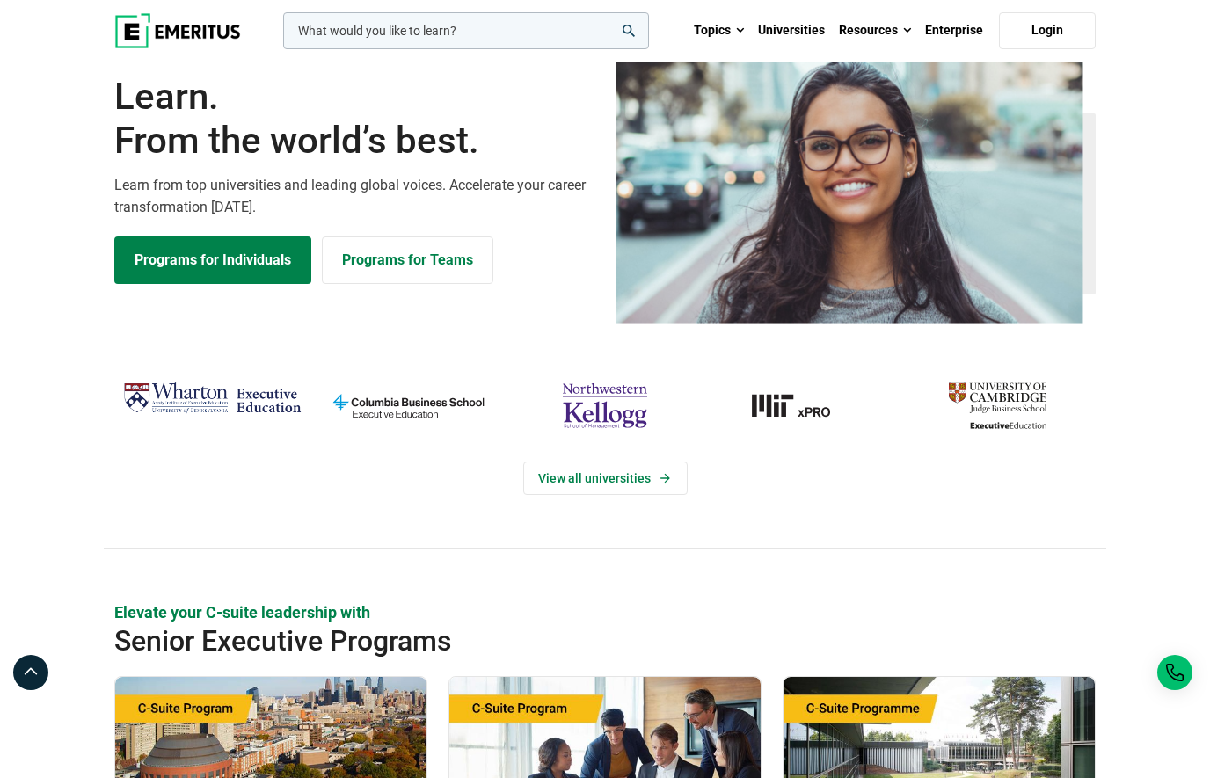
click at [600, 495] on link "View all universities" at bounding box center [605, 478] width 164 height 33
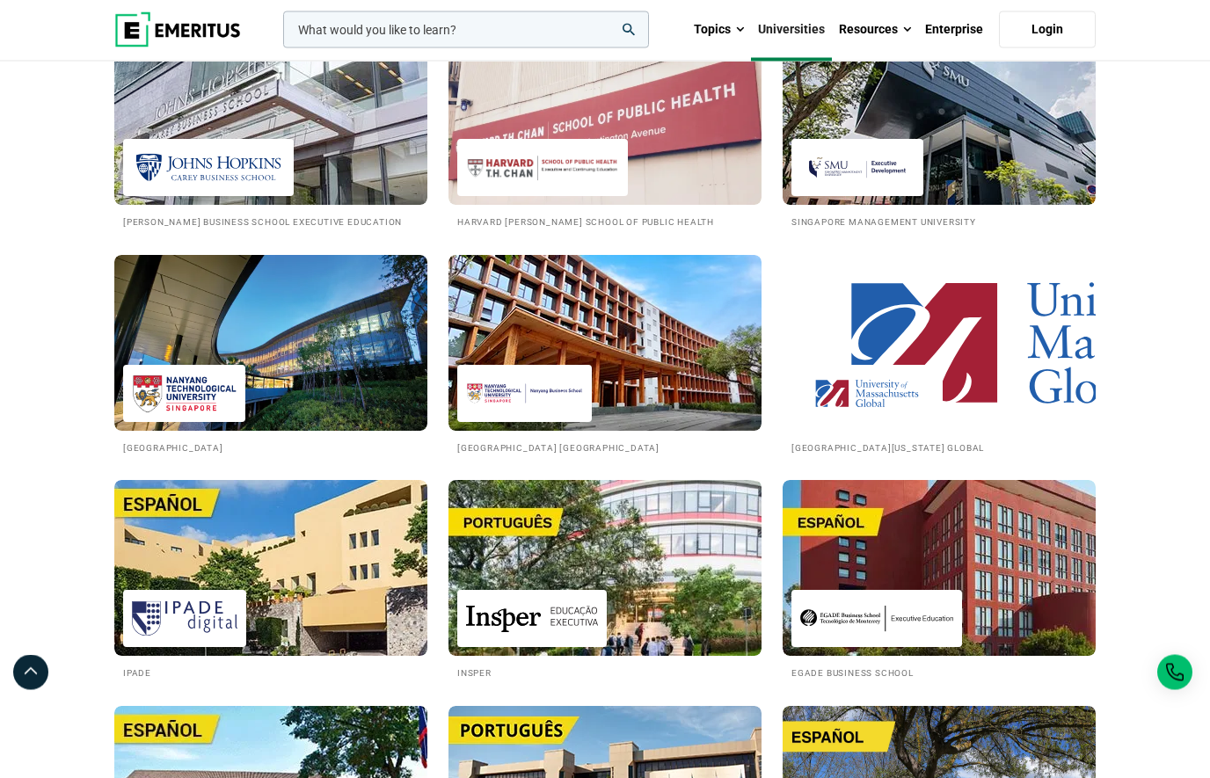
scroll to position [2350, 0]
click at [679, 412] on img at bounding box center [604, 343] width 313 height 176
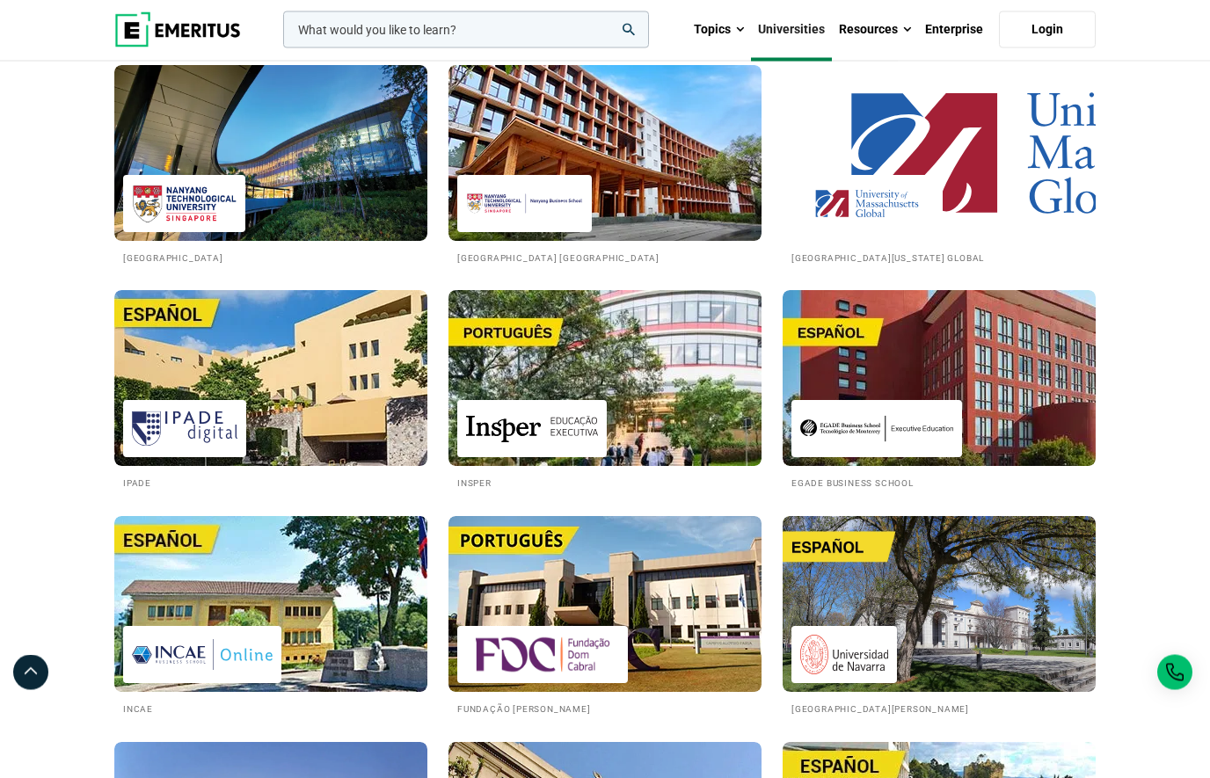
scroll to position [2540, 0]
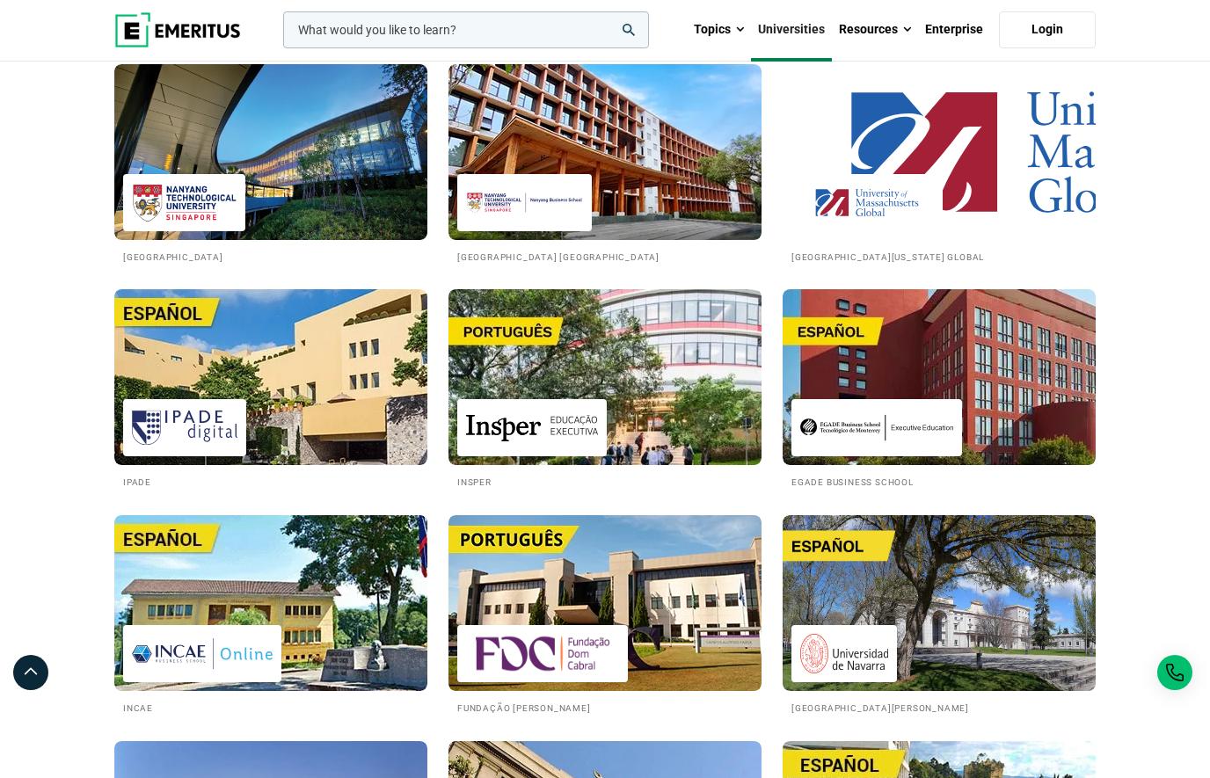
click at [190, 214] on img at bounding box center [270, 152] width 313 height 176
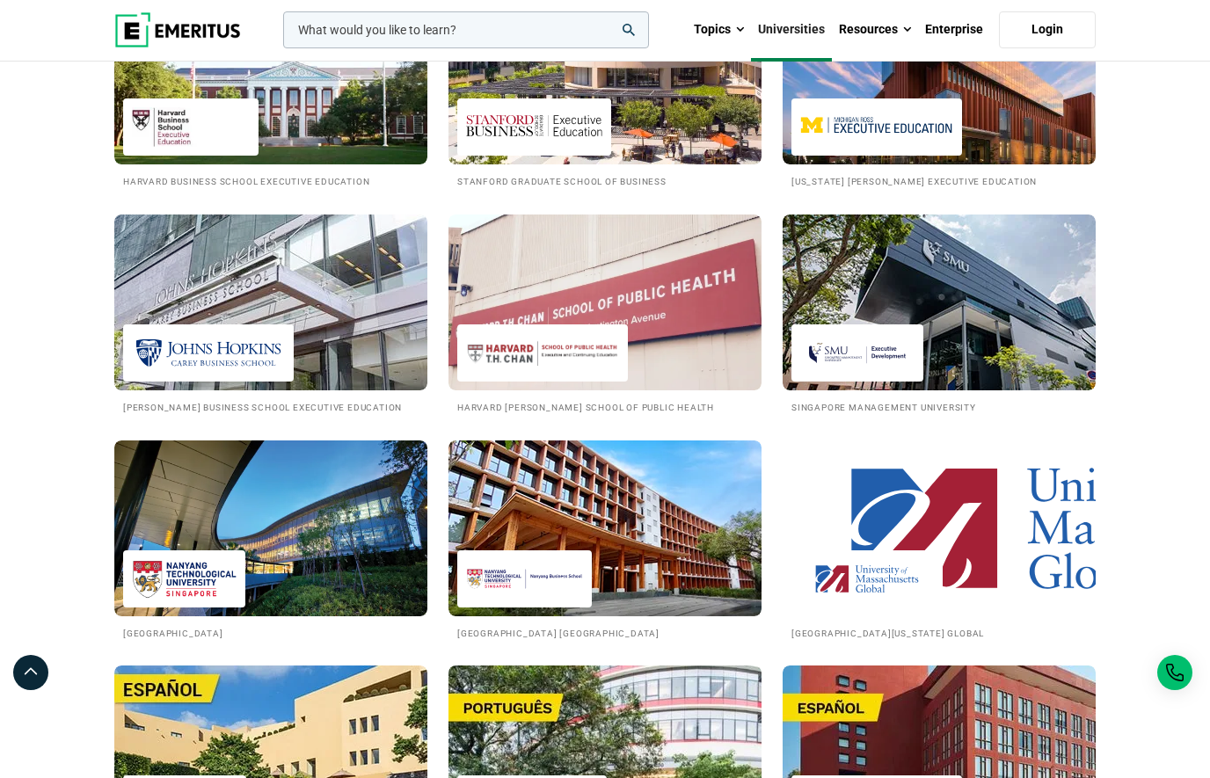
scroll to position [2163, 0]
click at [961, 335] on img at bounding box center [939, 303] width 313 height 176
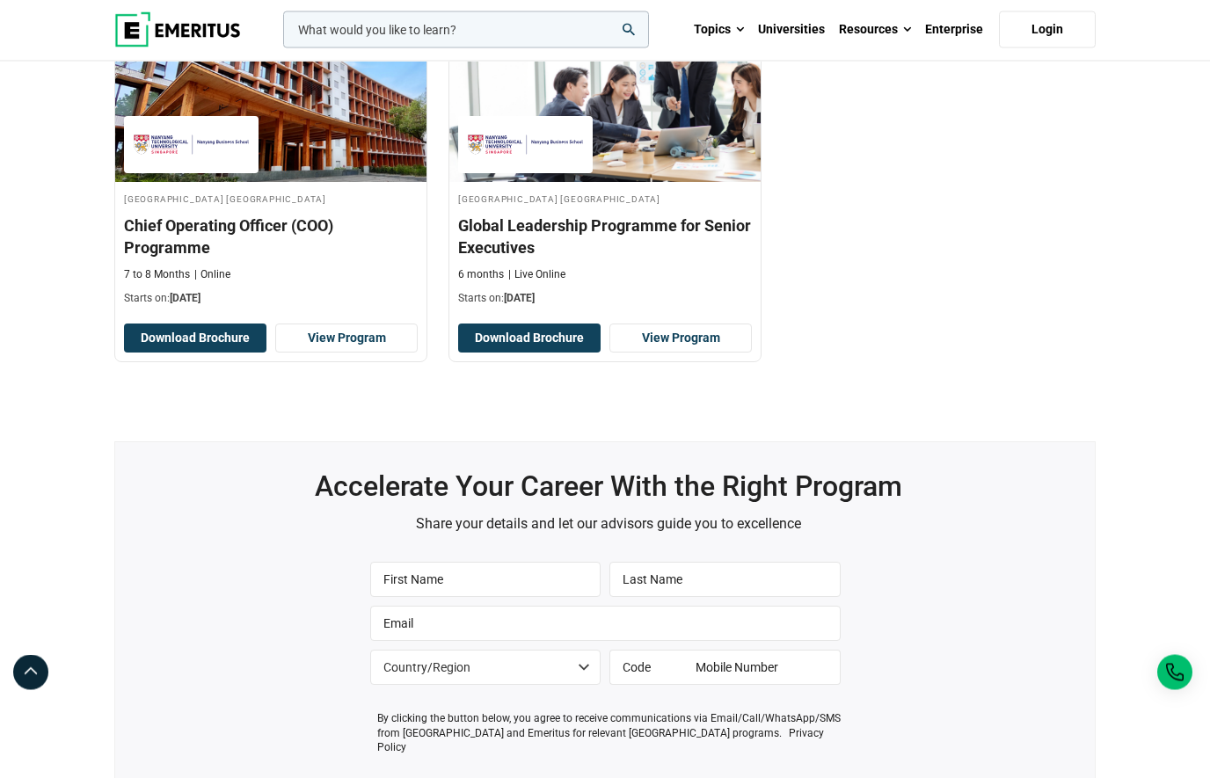
scroll to position [601, 0]
click at [372, 353] on link "View Program" at bounding box center [346, 339] width 142 height 30
click at [710, 353] on link "View Program" at bounding box center [680, 339] width 142 height 30
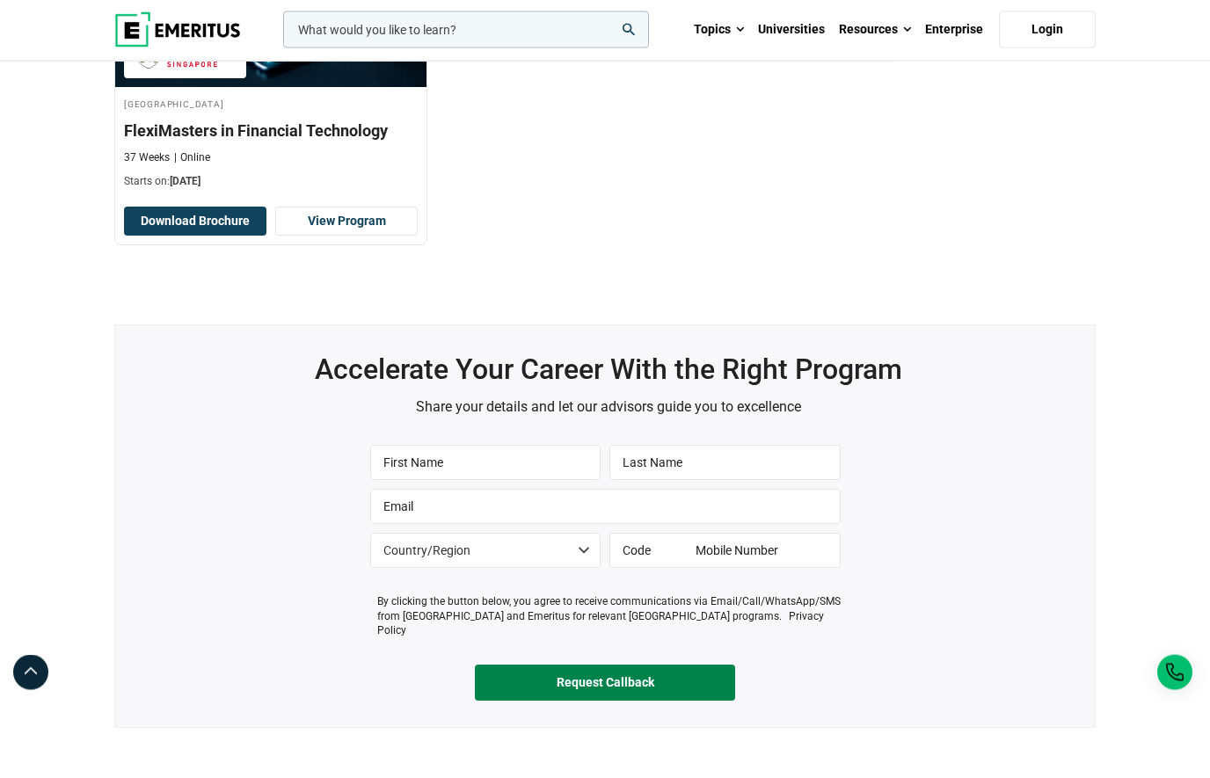
scroll to position [725, 0]
click at [333, 237] on link "View Program" at bounding box center [346, 222] width 142 height 30
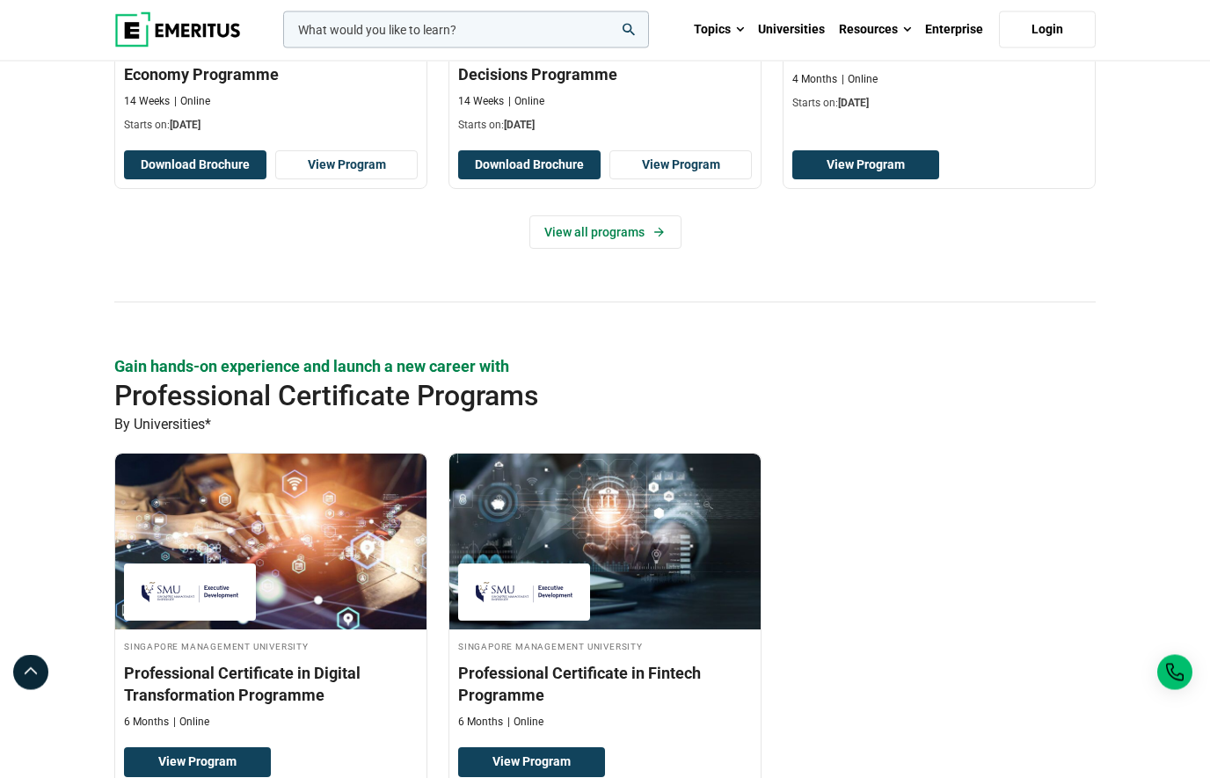
scroll to position [1347, 0]
click at [667, 249] on link "View all programs" at bounding box center [605, 231] width 152 height 33
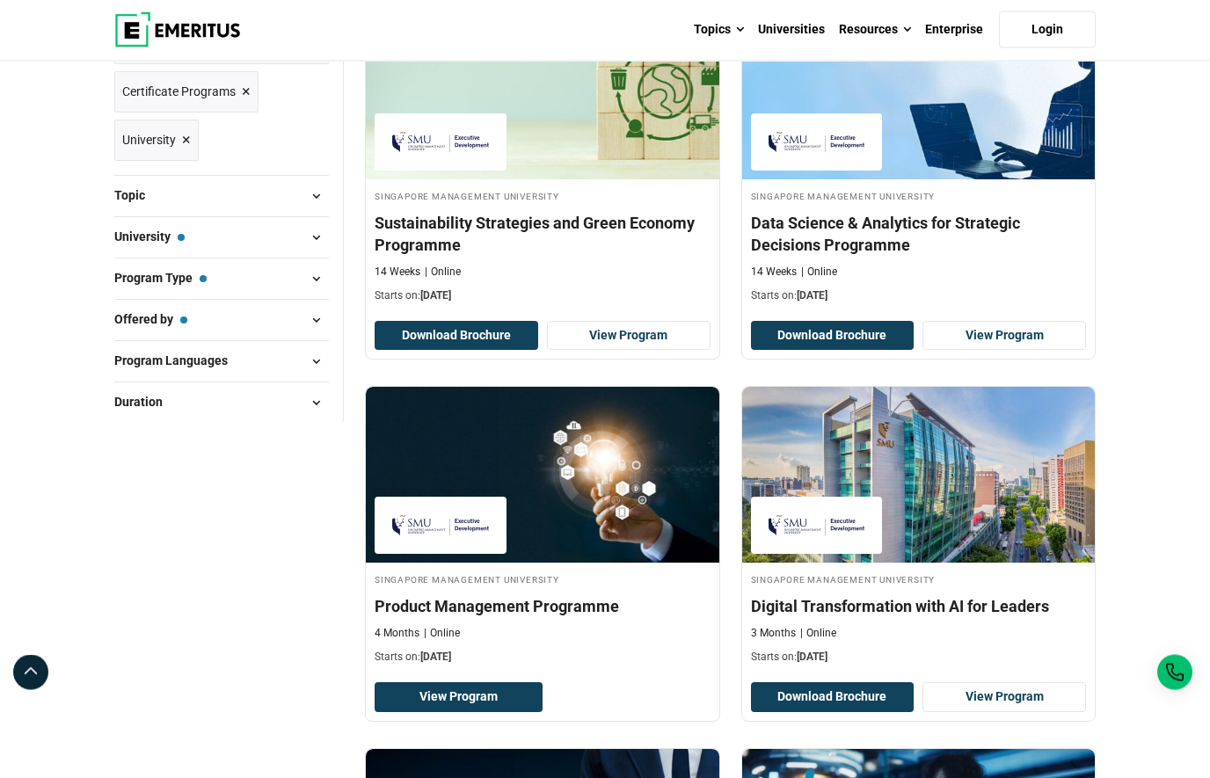
scroll to position [242, 0]
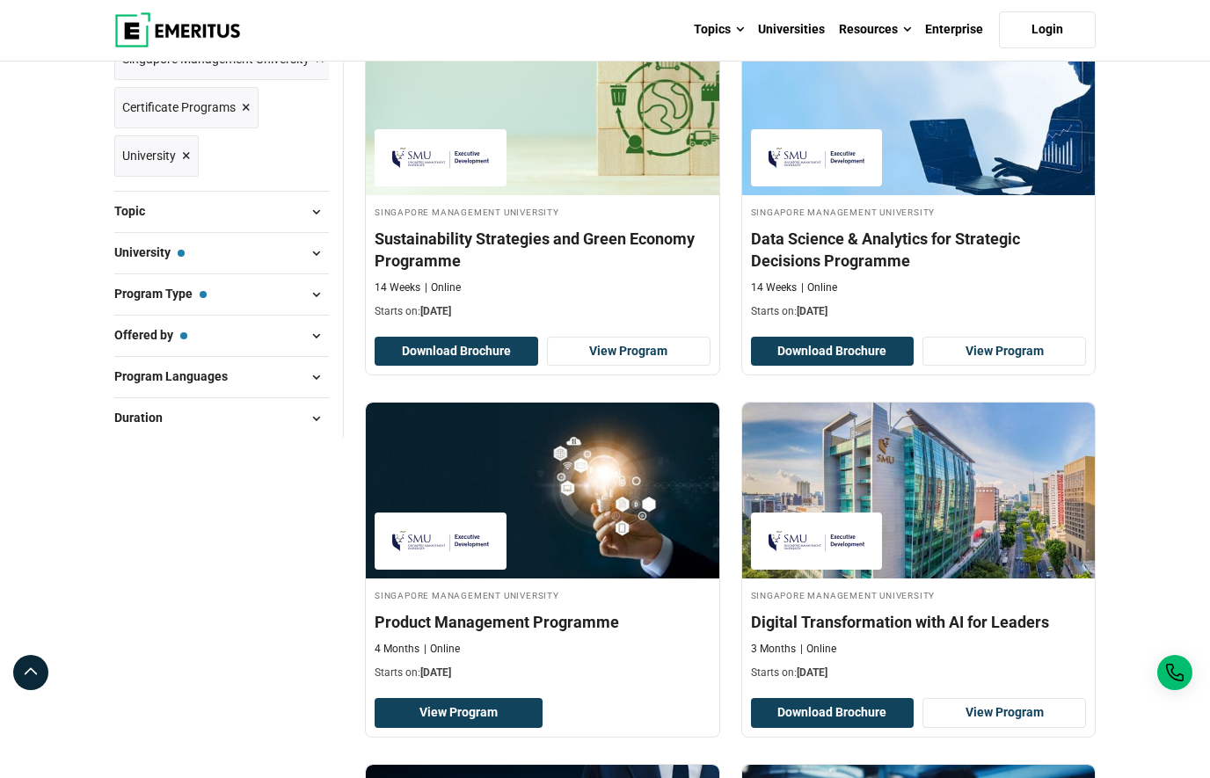
click at [1008, 367] on link "View Program" at bounding box center [1004, 352] width 164 height 30
